Goal: Task Accomplishment & Management: Complete application form

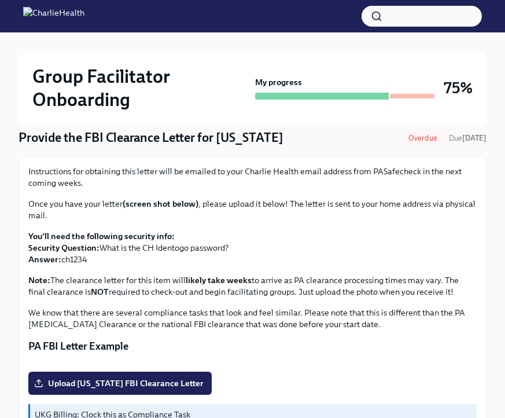
scroll to position [113, 0]
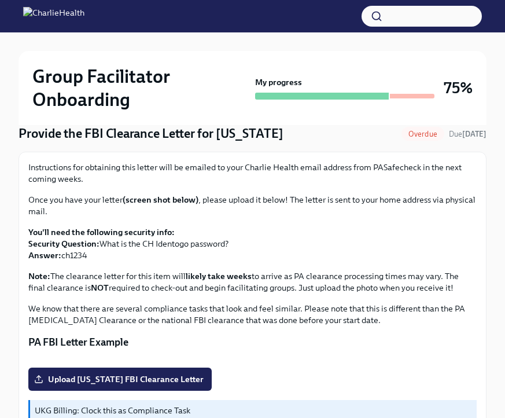
drag, startPoint x: 87, startPoint y: 257, endPoint x: 61, endPoint y: 257, distance: 26.0
click at [61, 257] on p "You'll need the following security info: Security Question: What is the CH Iden…" at bounding box center [252, 243] width 448 height 35
copy p "ch1234"
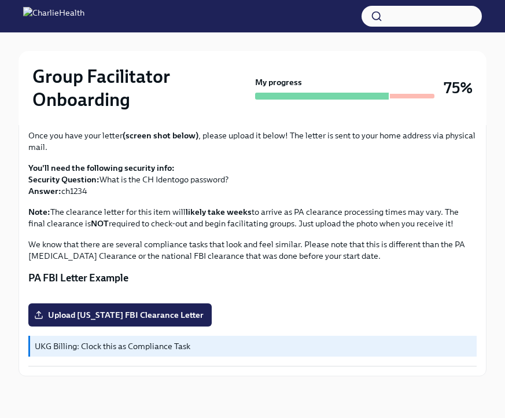
scroll to position [327, 0]
click at [137, 314] on span "Upload [US_STATE] FBI Clearance Letter" at bounding box center [119, 315] width 167 height 12
click at [0, 0] on input "Upload [US_STATE] FBI Clearance Letter" at bounding box center [0, 0] width 0 height 0
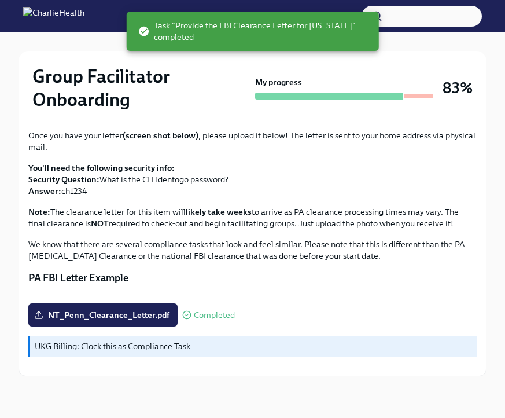
scroll to position [0, 0]
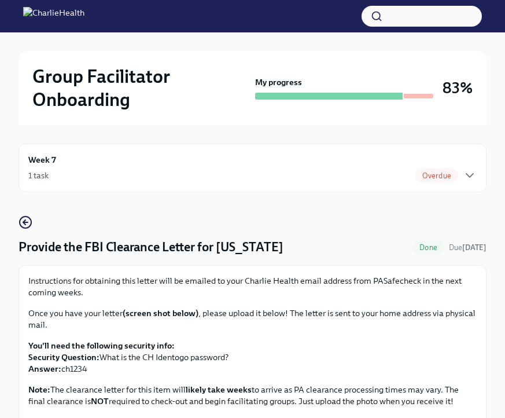
click at [300, 180] on div "1 task Overdue" at bounding box center [252, 175] width 448 height 14
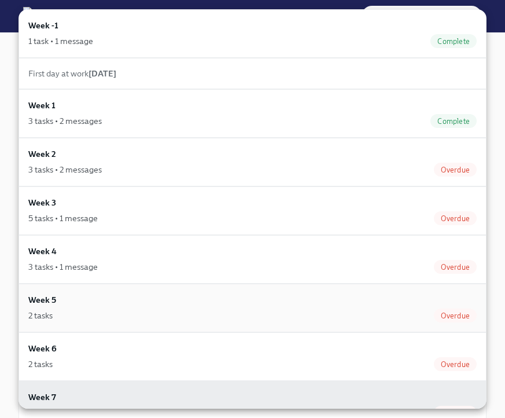
scroll to position [52, 0]
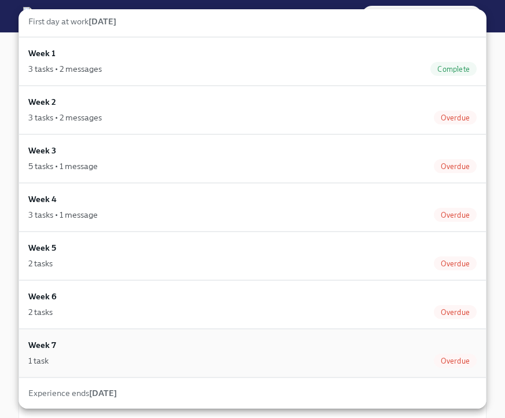
click at [300, 362] on div "1 task Overdue" at bounding box center [252, 361] width 448 height 14
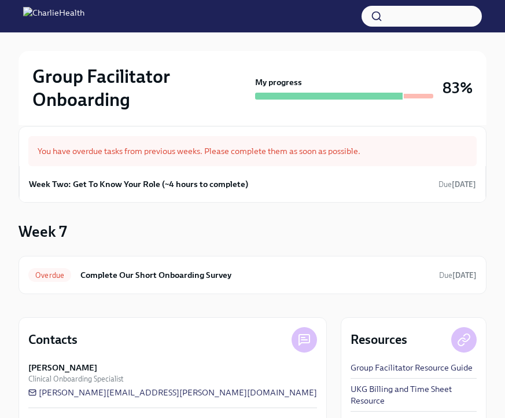
scroll to position [91, 0]
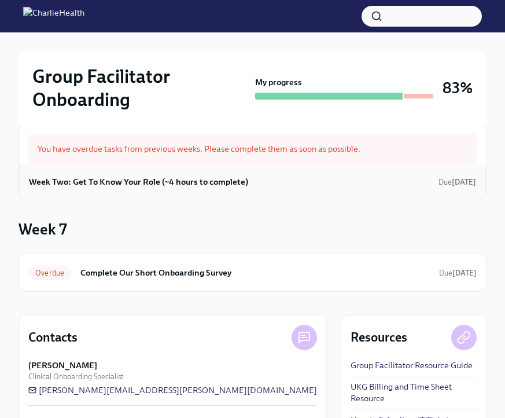
click at [340, 183] on div "Week Two: Get To Know Your Role (~4 hours to complete) Due [DATE]" at bounding box center [252, 181] width 447 height 17
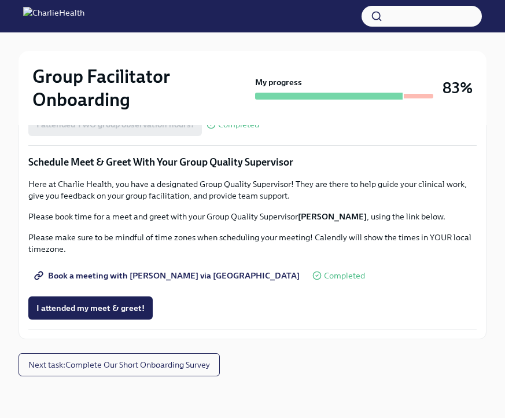
scroll to position [1109, 0]
click at [83, 305] on span "I attended my meet & greet!" at bounding box center [90, 308] width 108 height 12
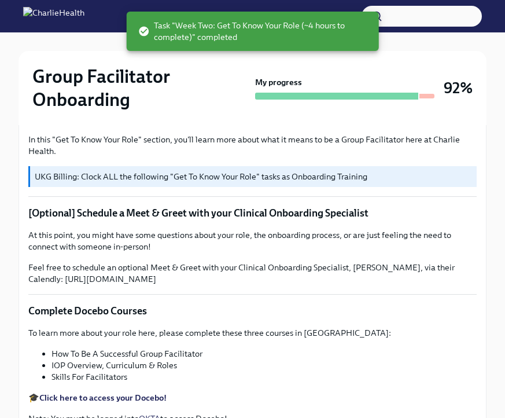
scroll to position [0, 0]
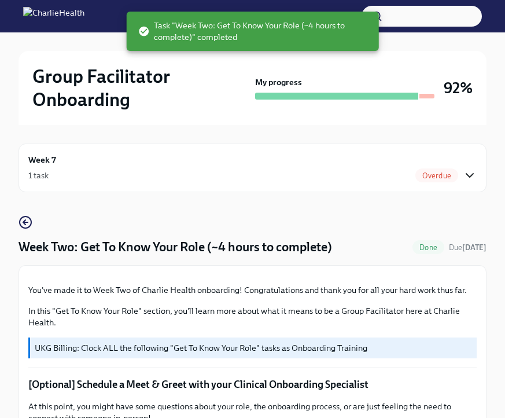
click at [466, 175] on icon "button" at bounding box center [470, 175] width 14 height 14
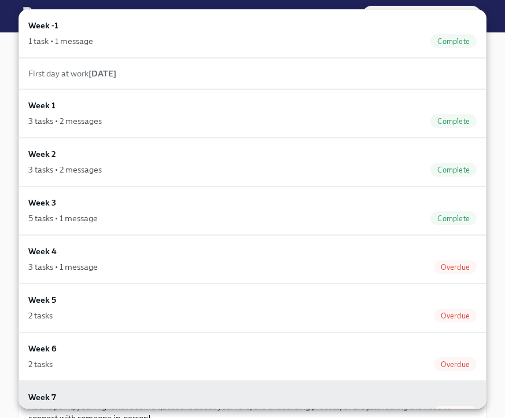
click at [496, 61] on div at bounding box center [252, 209] width 505 height 418
